Goal: Information Seeking & Learning: Learn about a topic

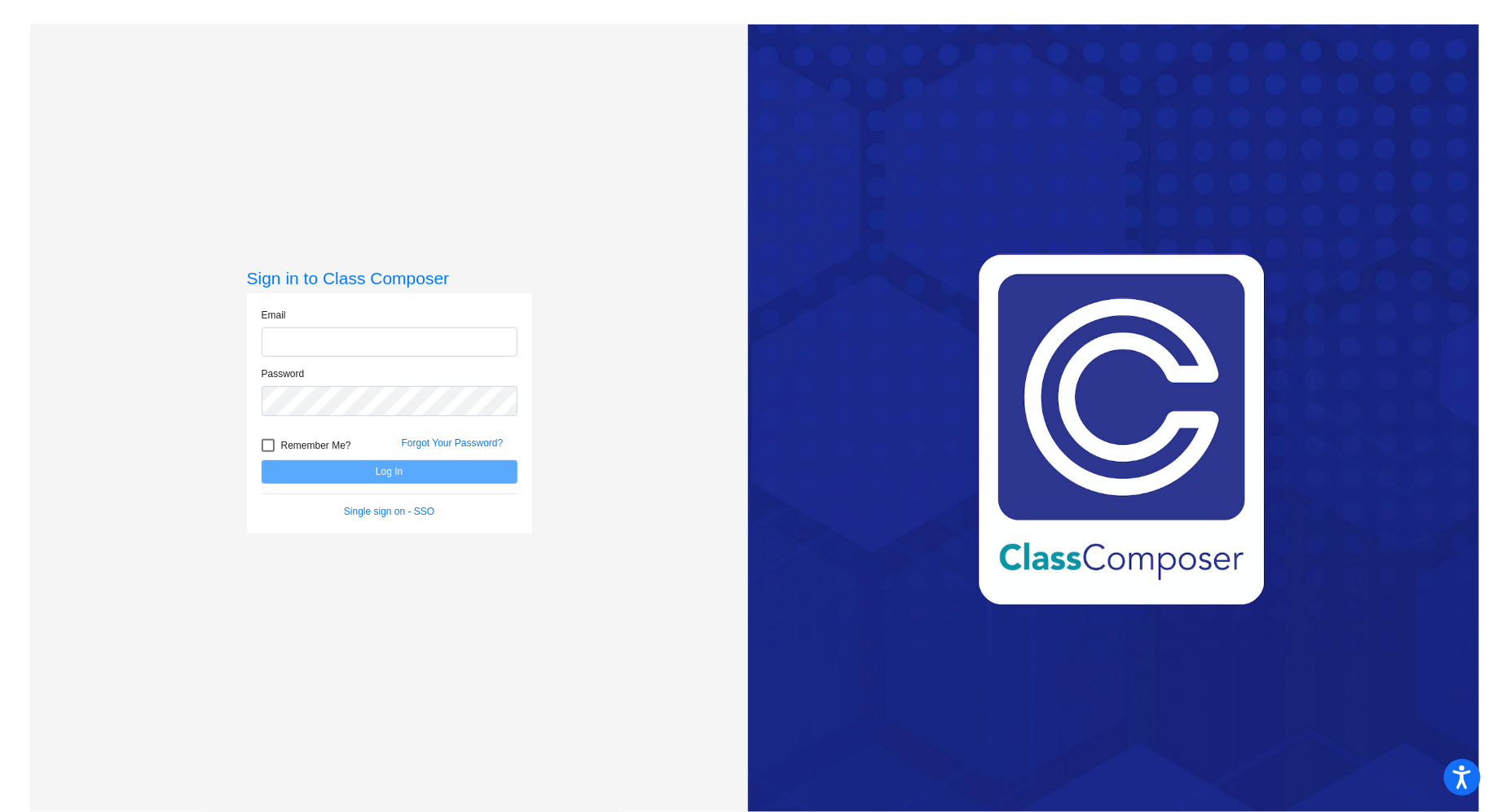
type input "[EMAIL_ADDRESS][DOMAIN_NAME]"
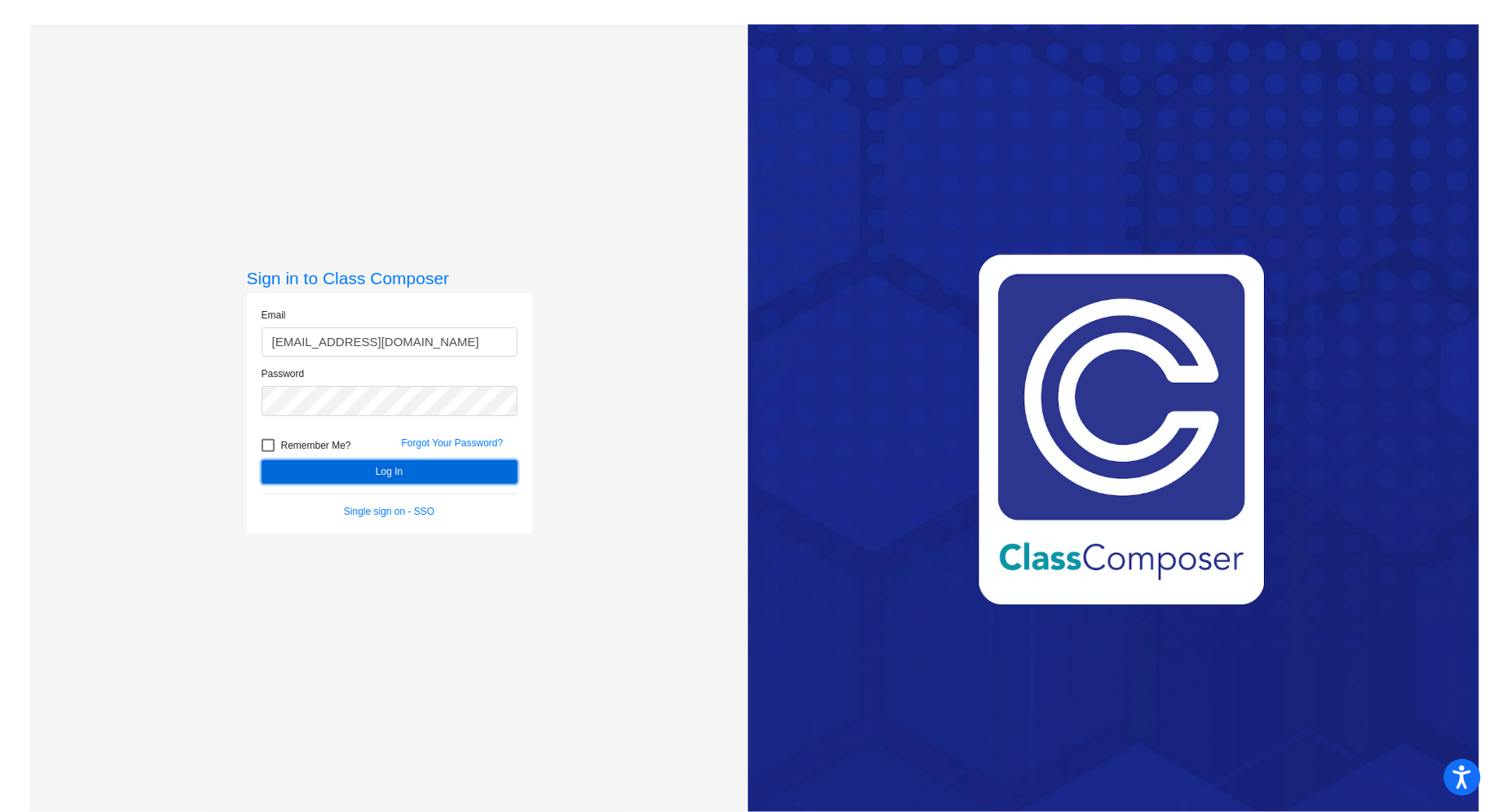
click at [402, 469] on button "Log In" at bounding box center [390, 472] width 256 height 24
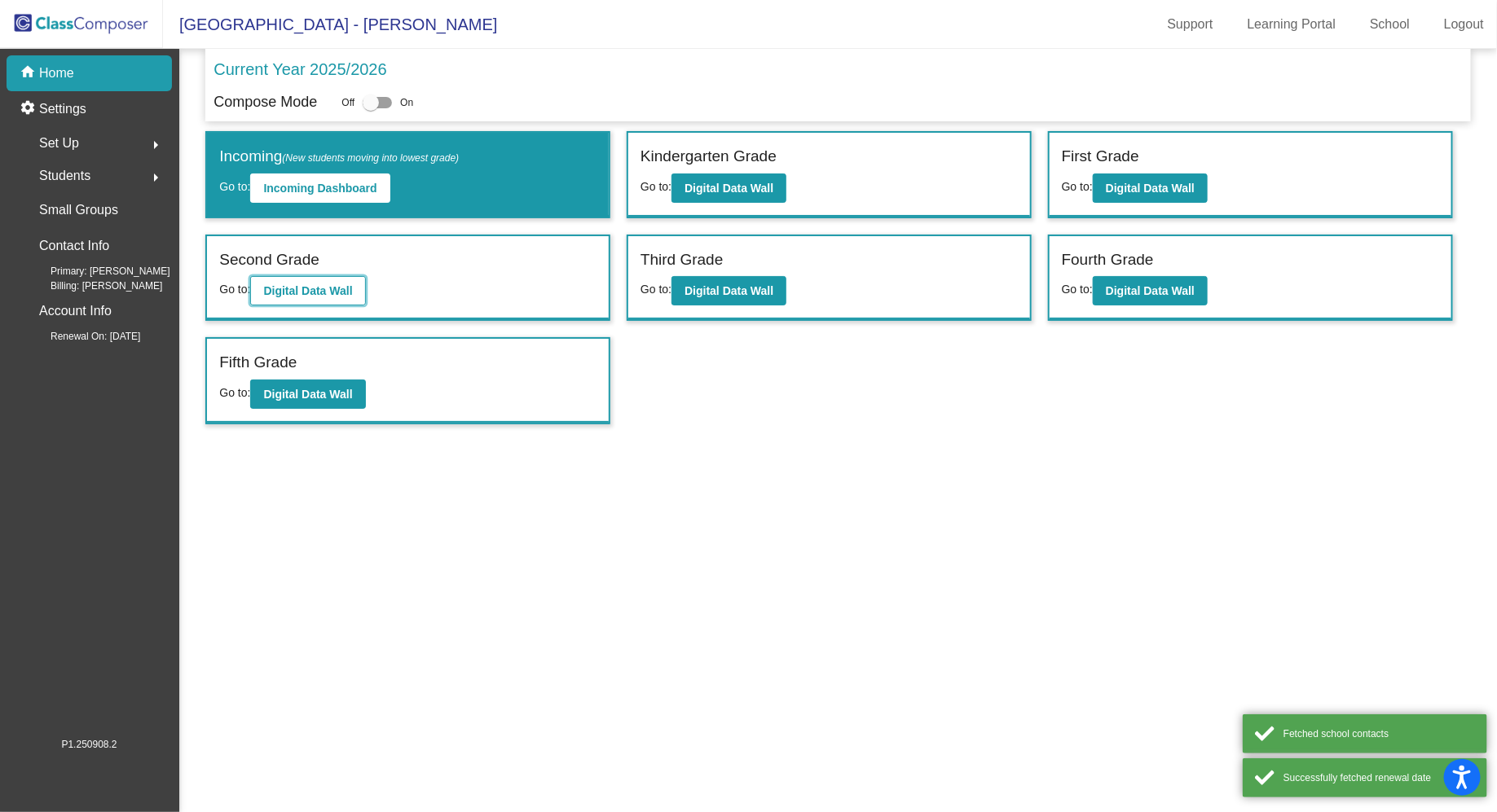
click at [315, 287] on b "Digital Data Wall" at bounding box center [307, 290] width 88 height 13
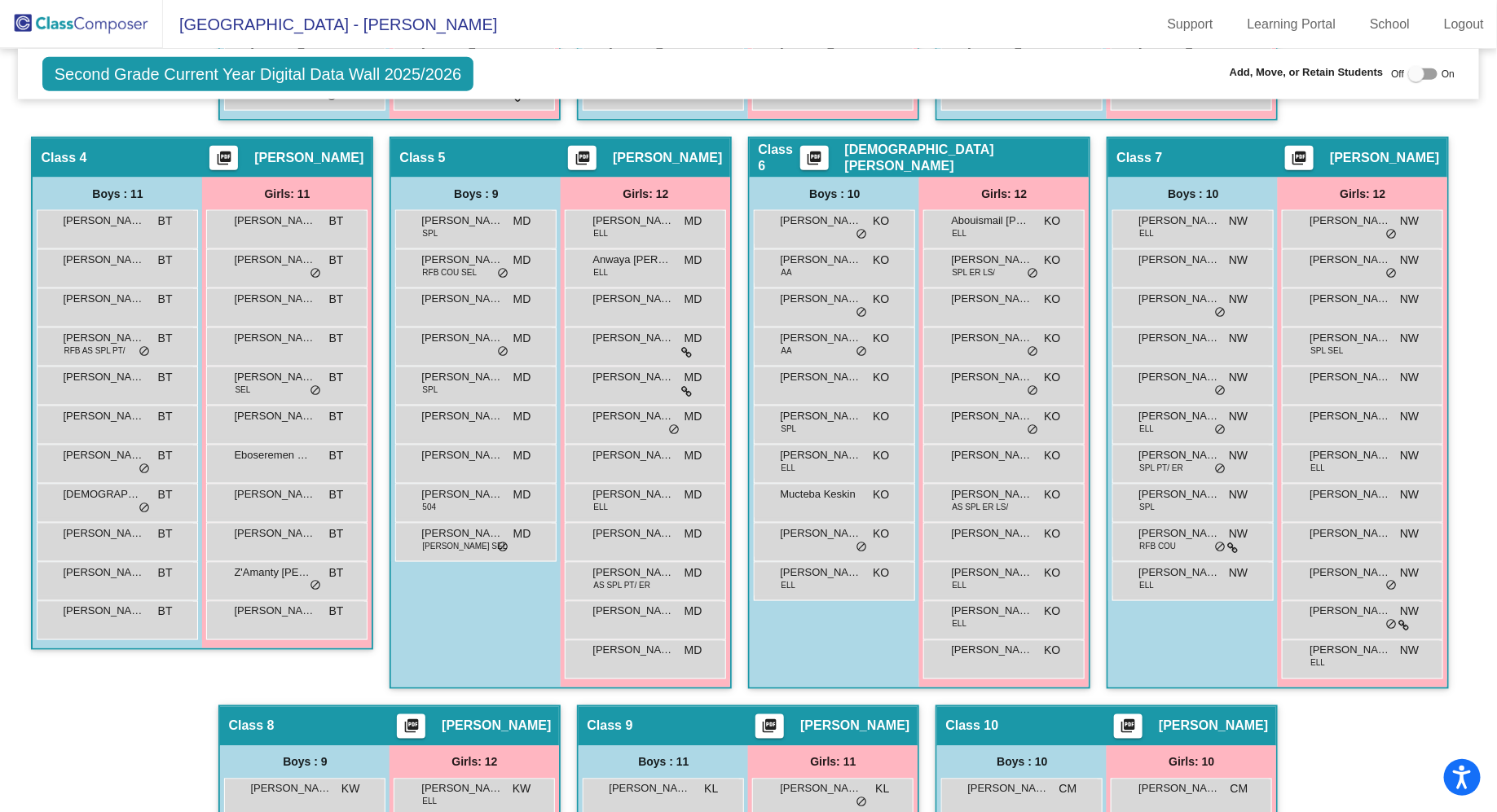
scroll to position [918, 0]
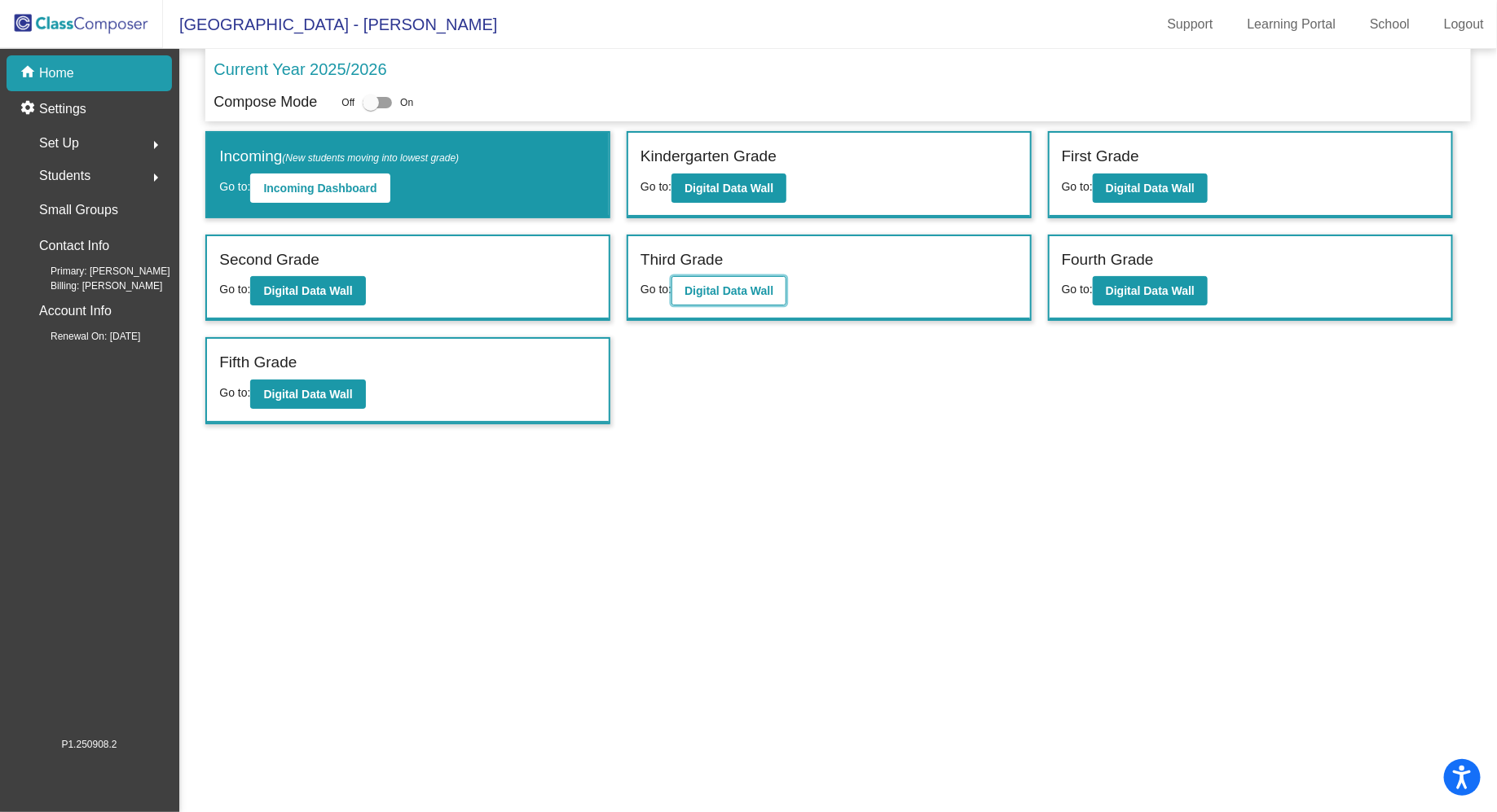
click at [727, 291] on b "Digital Data Wall" at bounding box center [728, 290] width 88 height 13
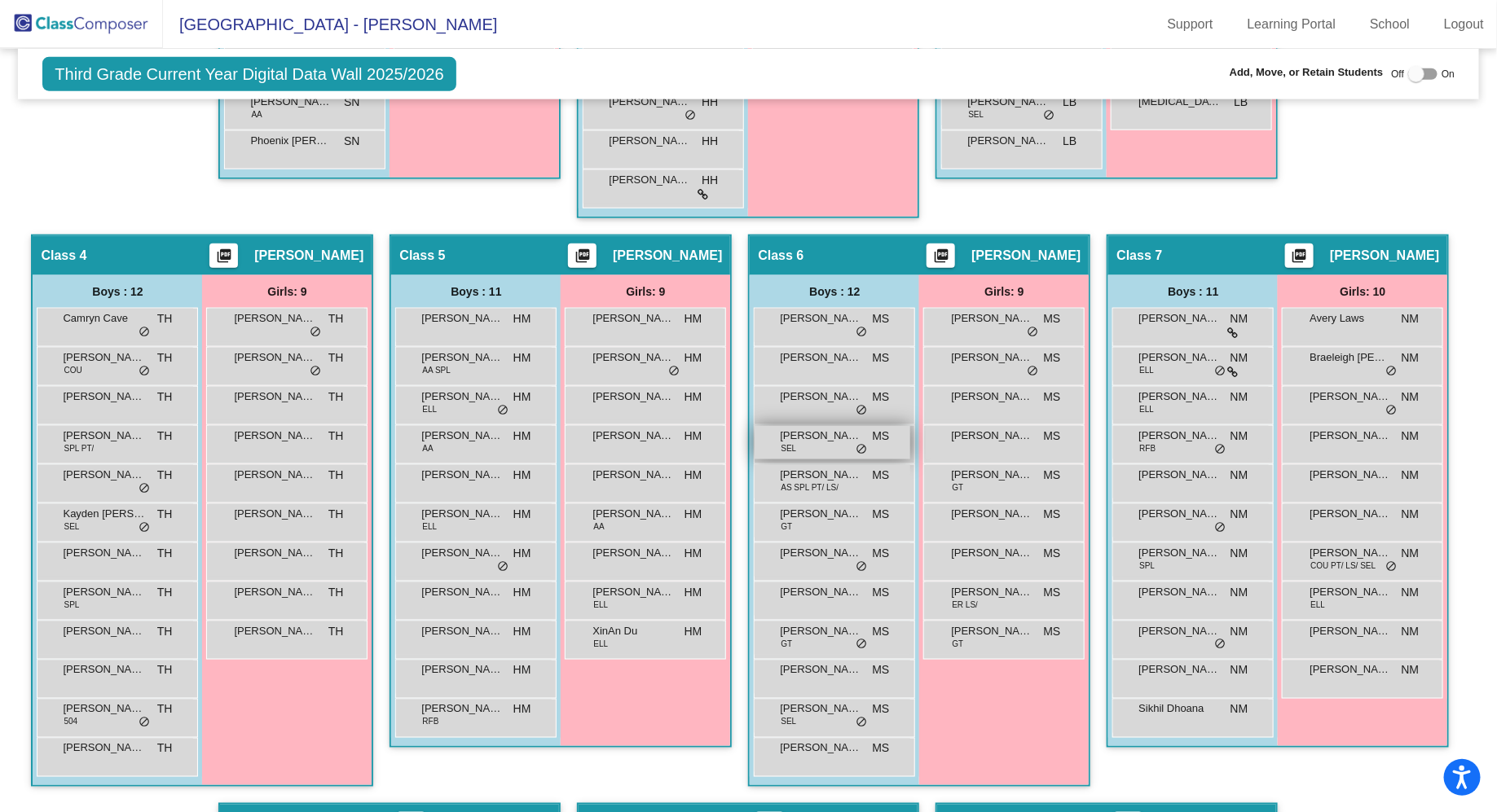
scroll to position [1454, 0]
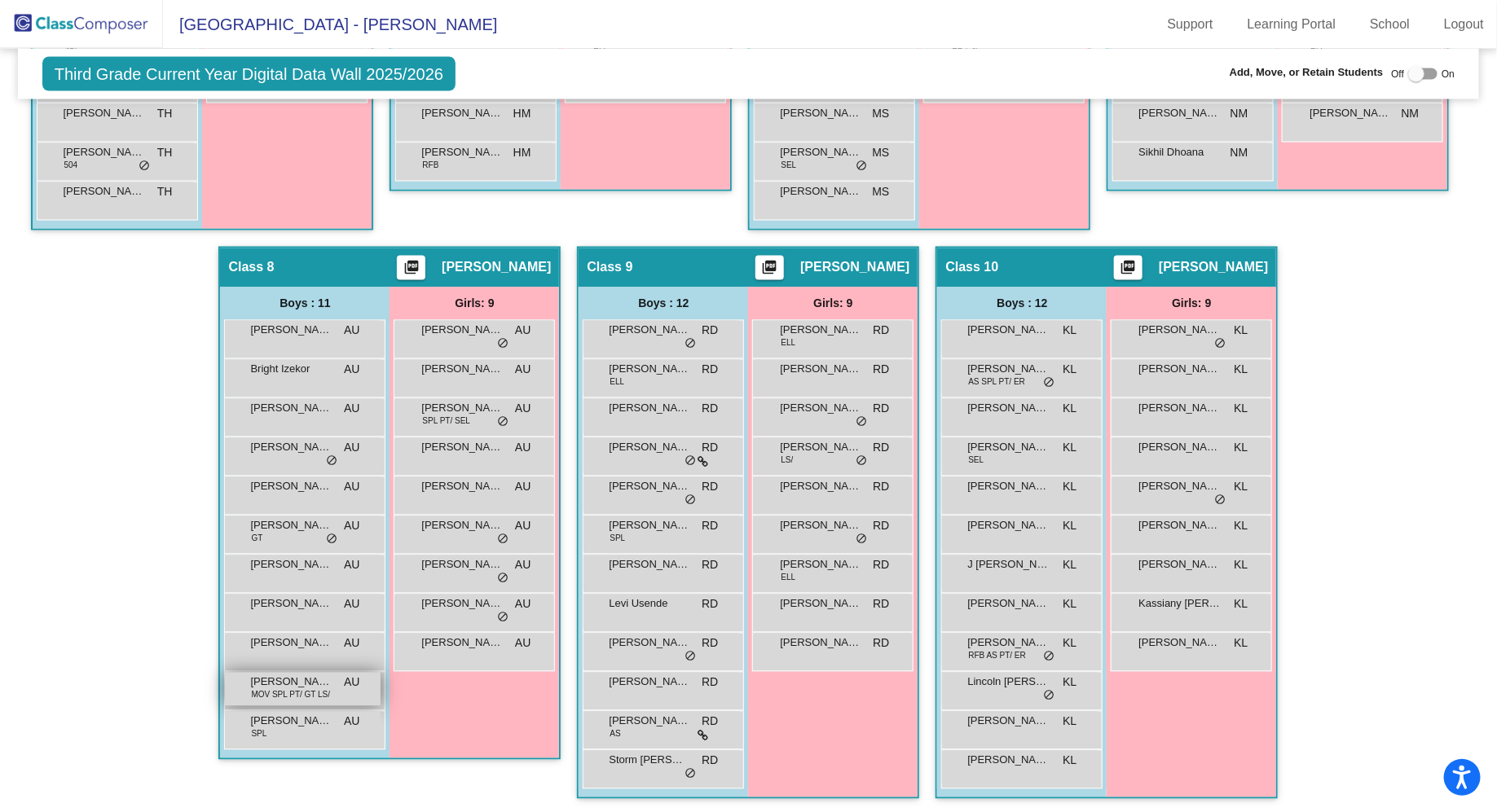
click at [330, 689] on span "MOV SPL PT/ GT LS/" at bounding box center [290, 695] width 79 height 13
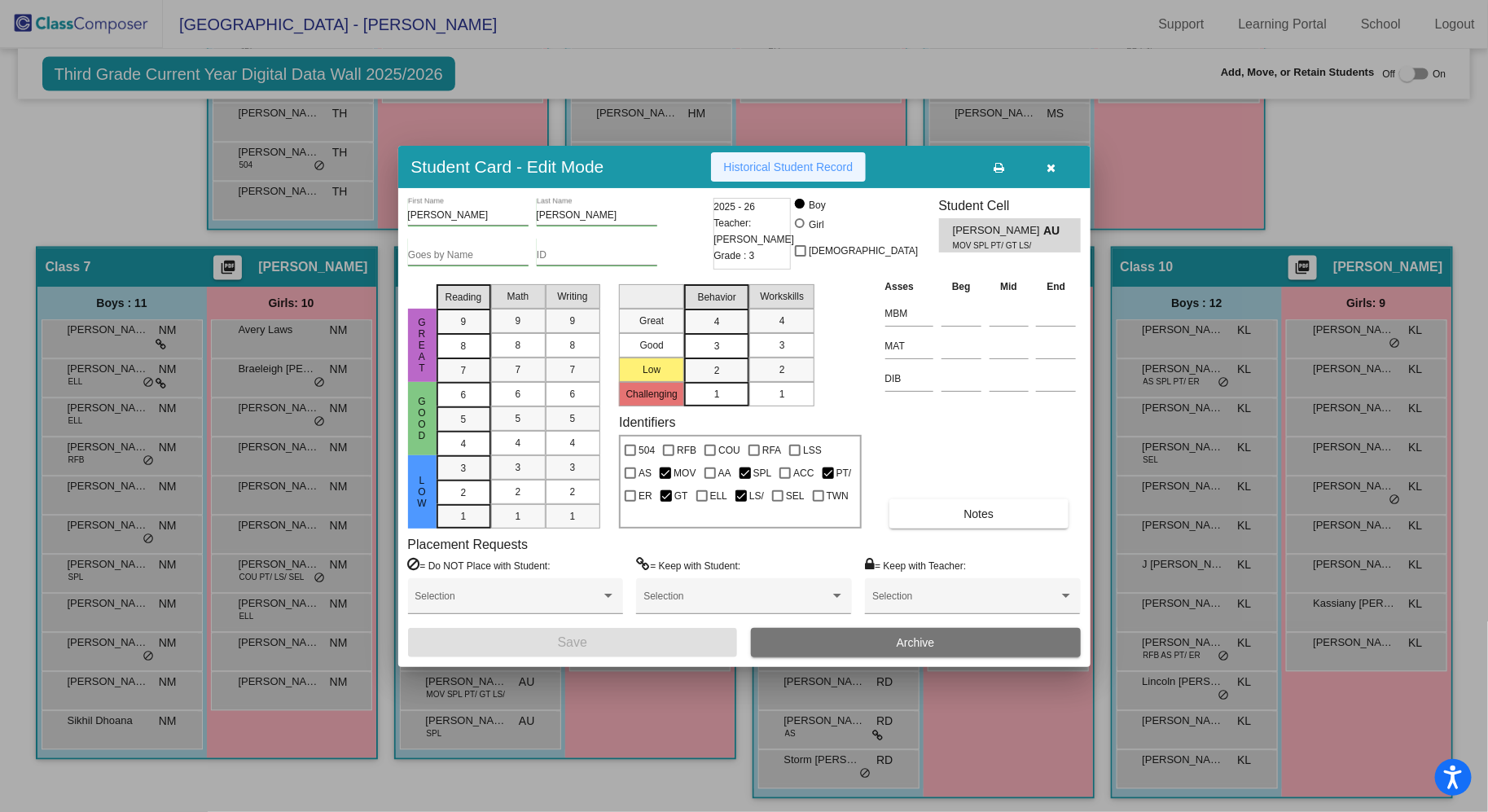
click at [788, 172] on span "Historical Student Record" at bounding box center [789, 167] width 130 height 13
click at [1051, 170] on icon "button" at bounding box center [1050, 168] width 9 height 12
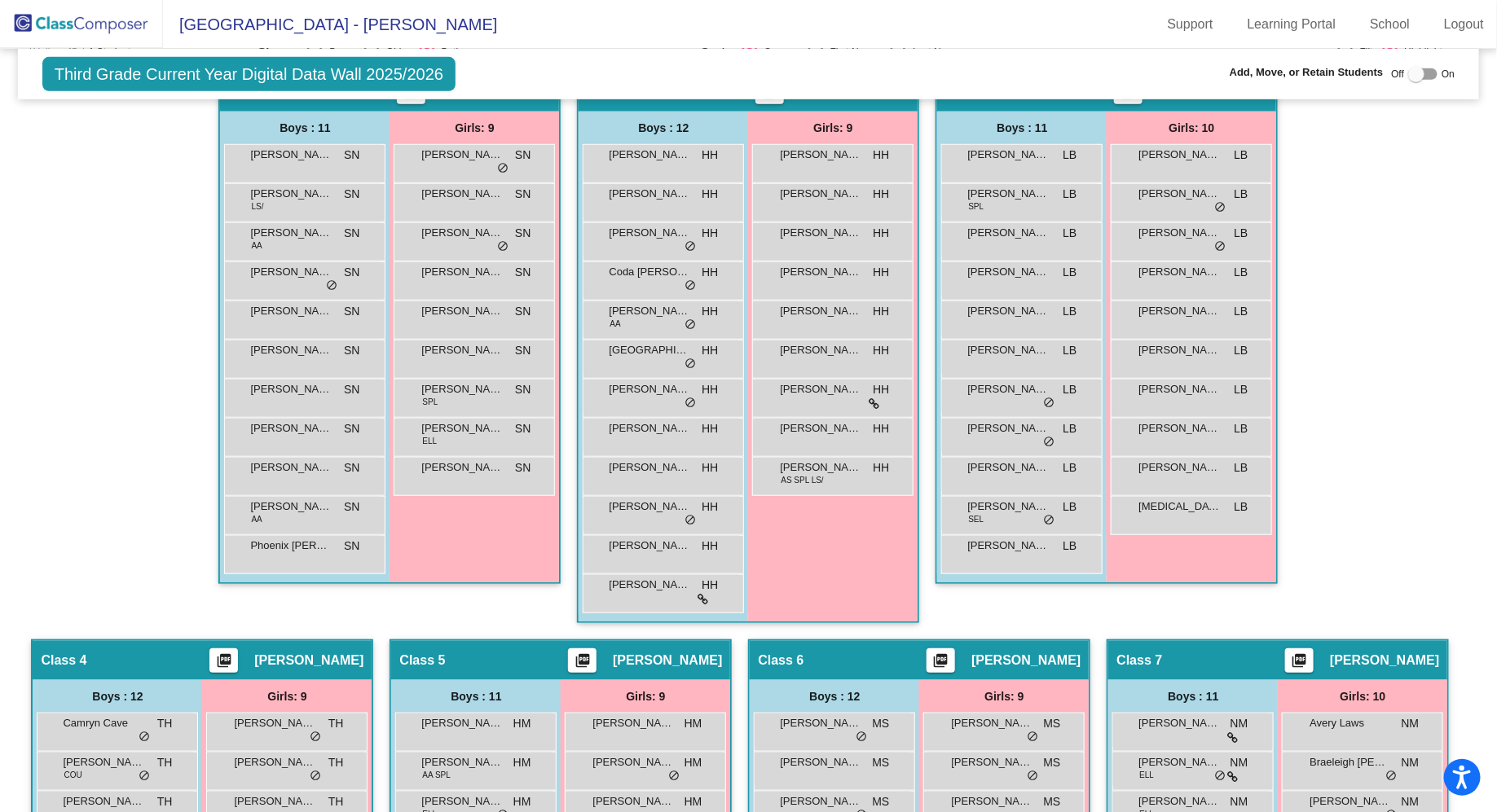
scroll to position [0, 0]
